Goal: Task Accomplishment & Management: Use online tool/utility

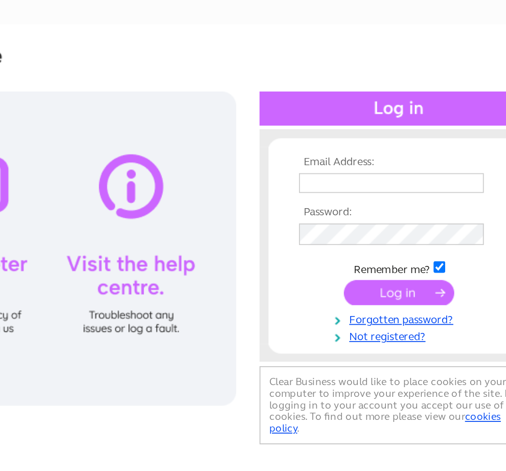
click at [163, 162] on input "text" at bounding box center [411, 167] width 105 height 11
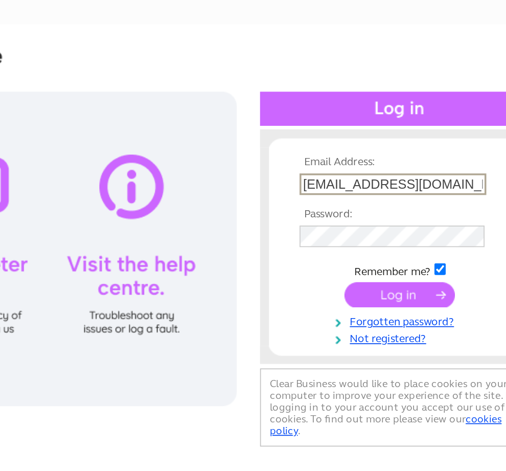
type input "Fgormley@savills.com"
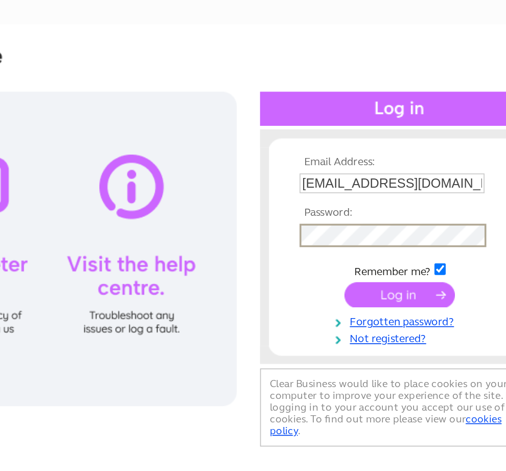
click at [163, 213] on input "checkbox" at bounding box center [439, 216] width 7 height 7
checkbox input "false"
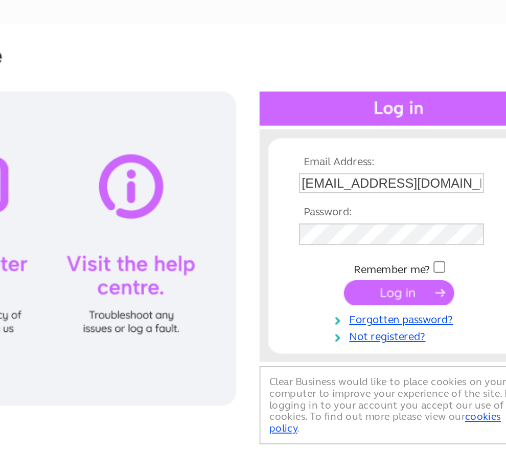
click at [163, 222] on input "submit" at bounding box center [416, 229] width 63 height 14
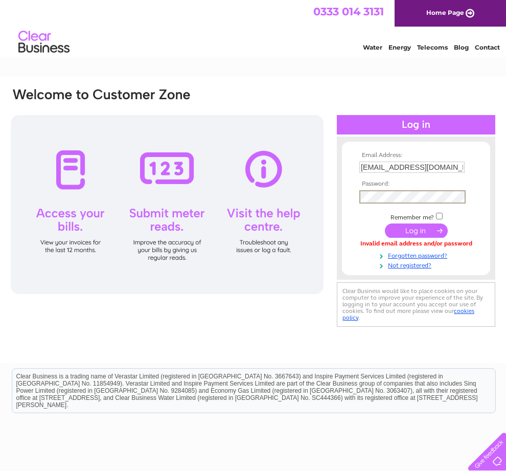
click at [413, 232] on input "submit" at bounding box center [416, 230] width 63 height 14
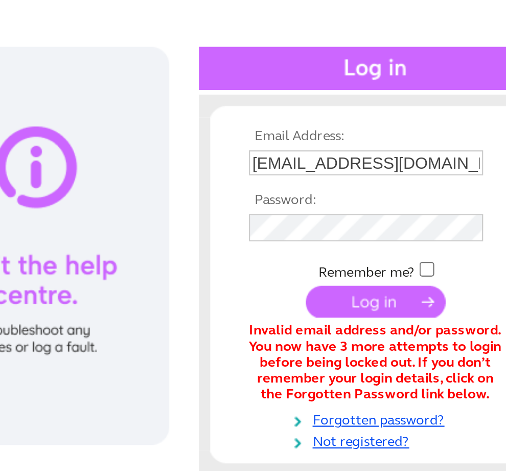
click at [359, 162] on input "[EMAIL_ADDRESS][DOMAIN_NAME]" at bounding box center [411, 167] width 105 height 11
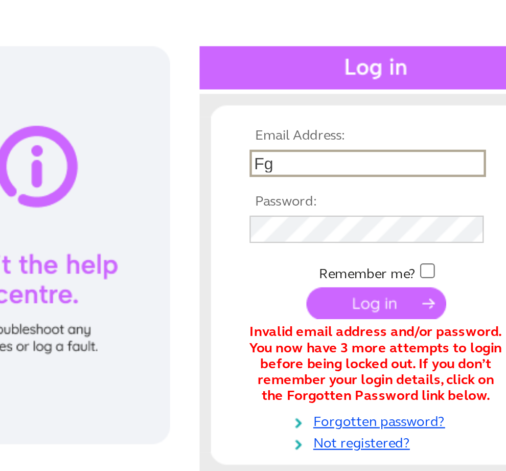
type input "F"
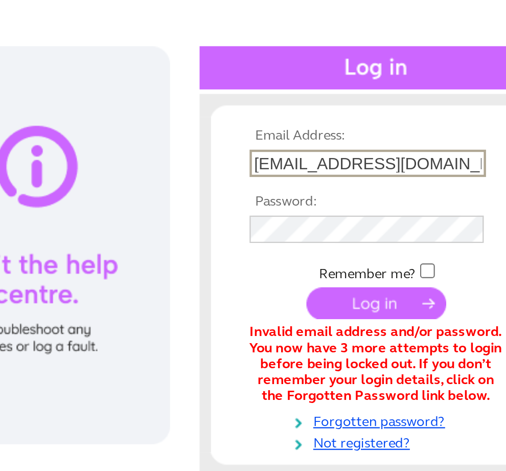
type input "[EMAIL_ADDRESS][DOMAIN_NAME]"
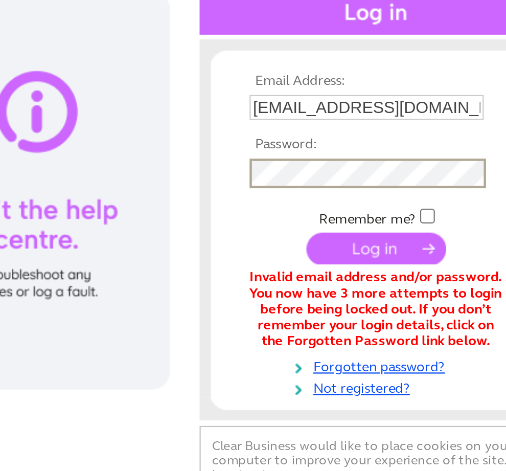
click at [385, 223] on input "submit" at bounding box center [416, 230] width 63 height 14
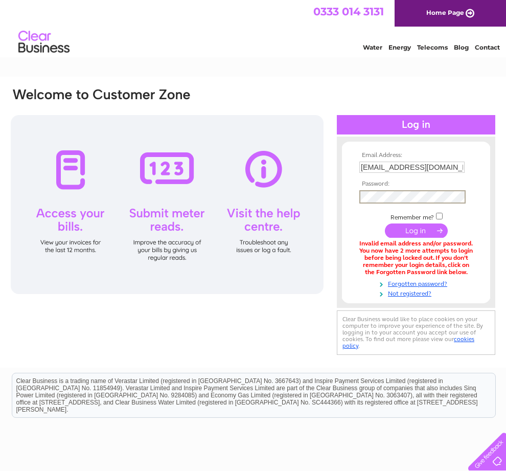
click at [424, 229] on input "submit" at bounding box center [416, 230] width 63 height 14
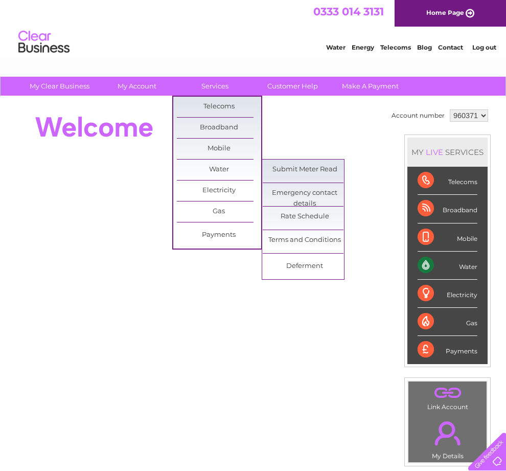
click at [311, 161] on link "Submit Meter Read" at bounding box center [305, 170] width 84 height 20
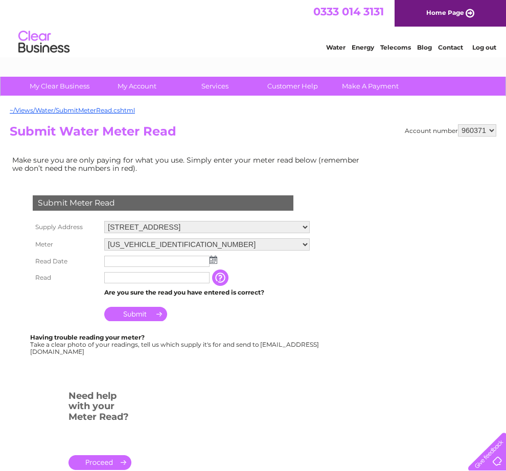
click at [215, 262] on img at bounding box center [214, 260] width 8 height 8
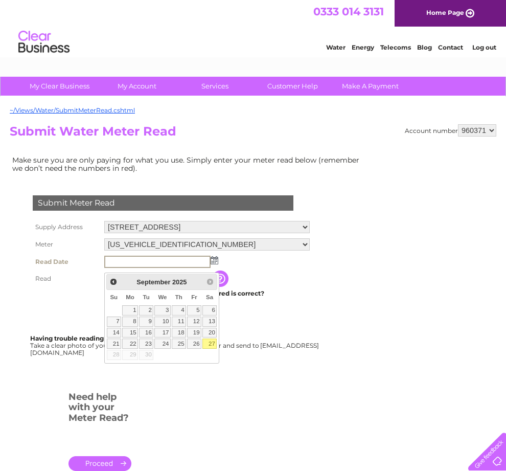
click at [214, 349] on link "27" at bounding box center [209, 343] width 14 height 10
type input "[DATE]"
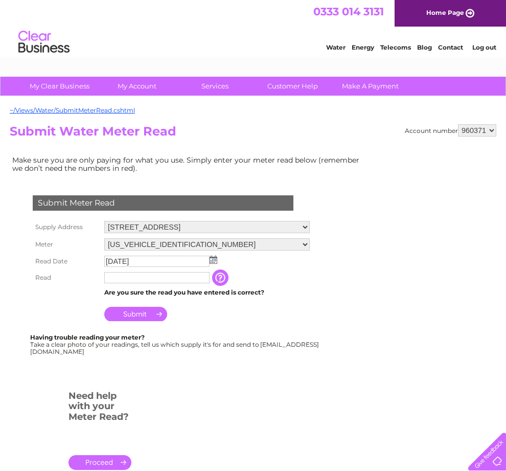
click at [141, 283] on input "text" at bounding box center [156, 277] width 105 height 11
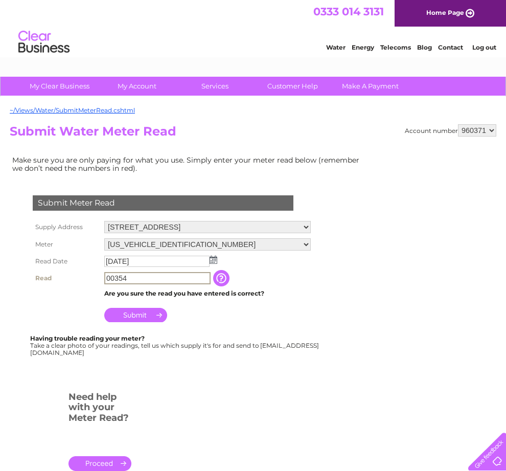
type input "00354"
click at [134, 319] on input "Submit" at bounding box center [135, 315] width 63 height 14
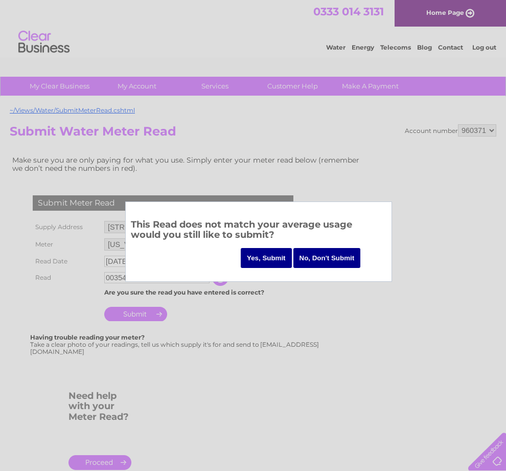
click at [258, 258] on input "Yes, Submit" at bounding box center [266, 258] width 51 height 20
